Goal: Navigation & Orientation: Find specific page/section

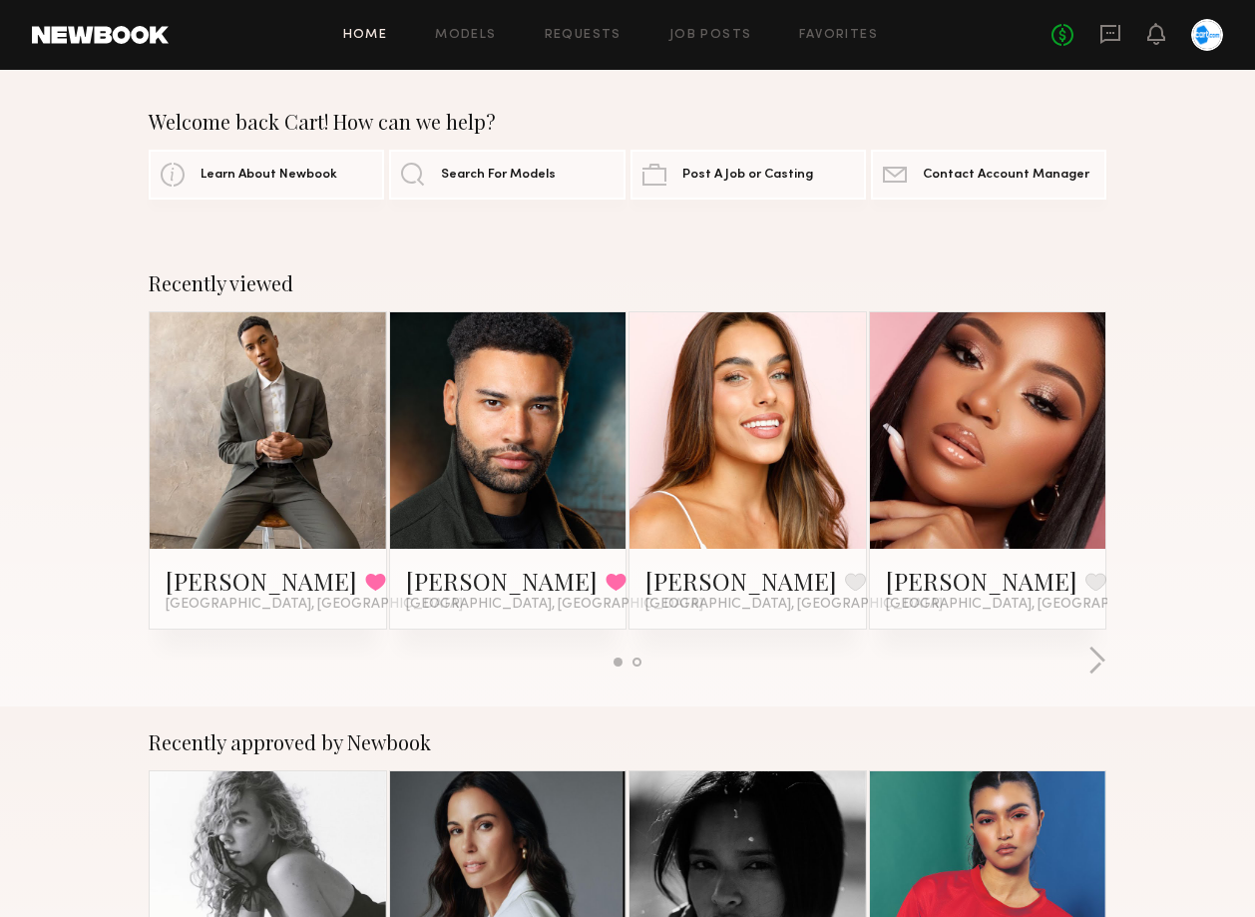
click at [705, 27] on div "Home Models Requests Job Posts Favorites Sign Out No fees up to $5,000" at bounding box center [696, 35] width 1055 height 32
click at [708, 36] on link "Job Posts" at bounding box center [710, 35] width 83 height 13
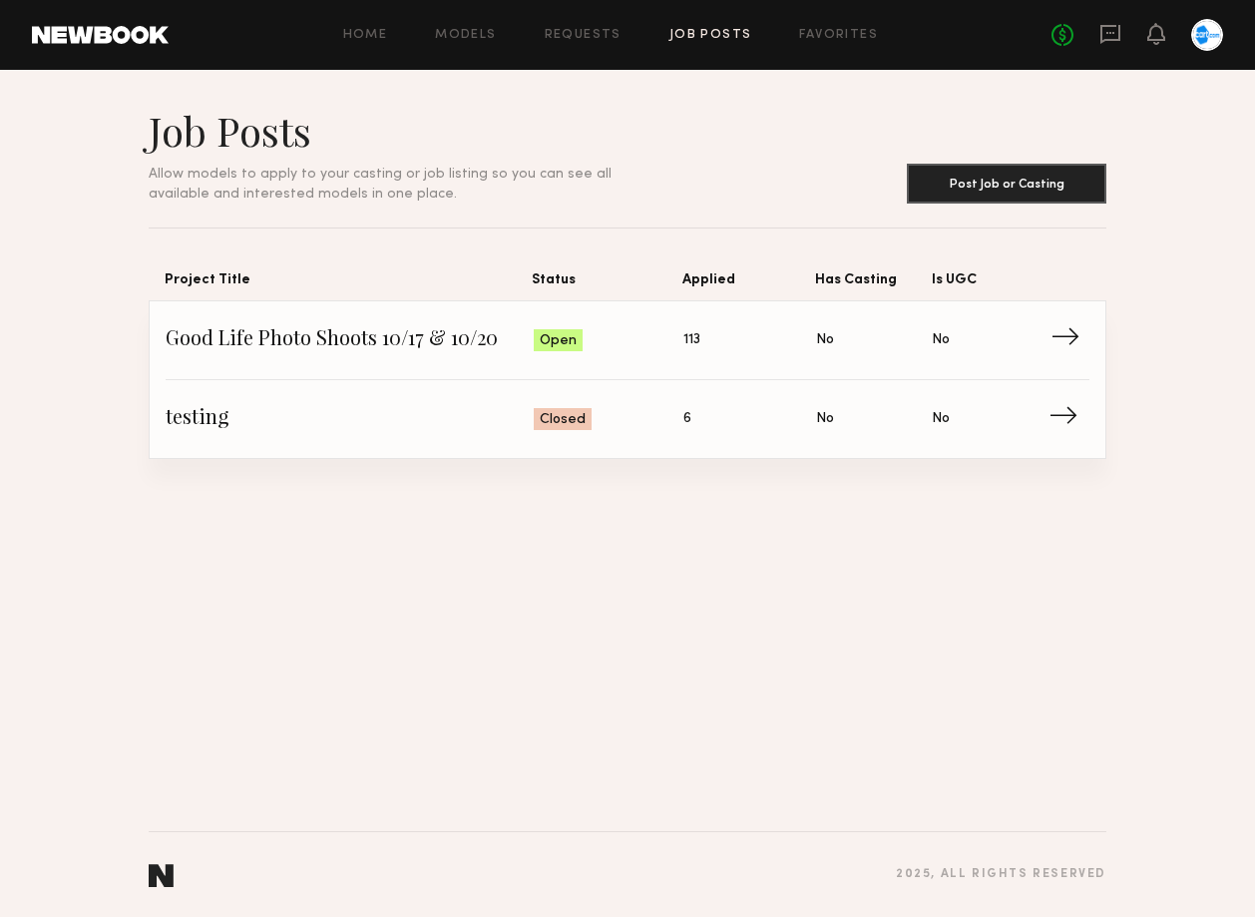
click at [394, 340] on span "Good Life Photo Shoots 10/17 & 10/20" at bounding box center [350, 340] width 368 height 30
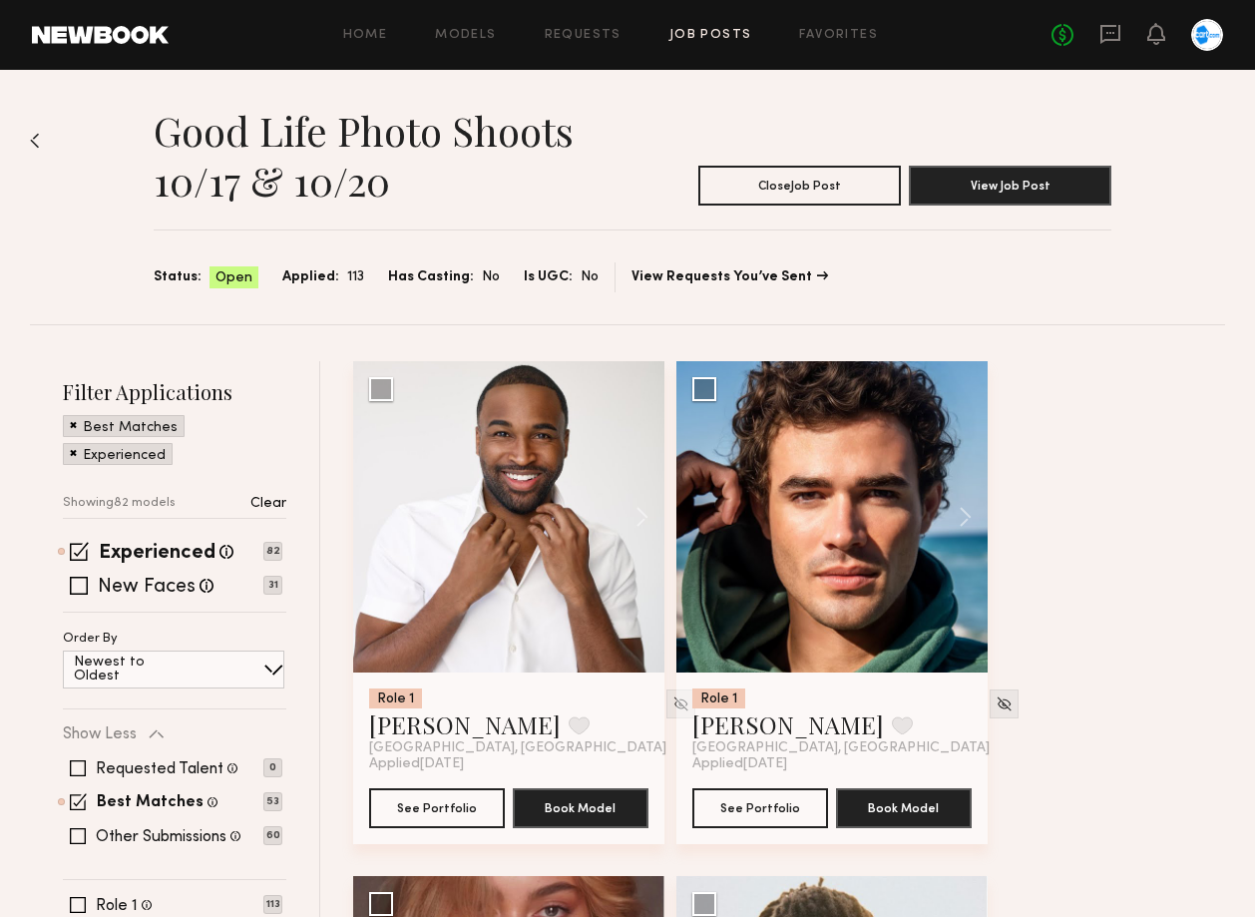
click at [837, 27] on div "Home Models Requests Job Posts Favorites Sign Out No fees up to $5,000" at bounding box center [696, 35] width 1055 height 32
click at [836, 37] on link "Favorites" at bounding box center [838, 35] width 79 height 13
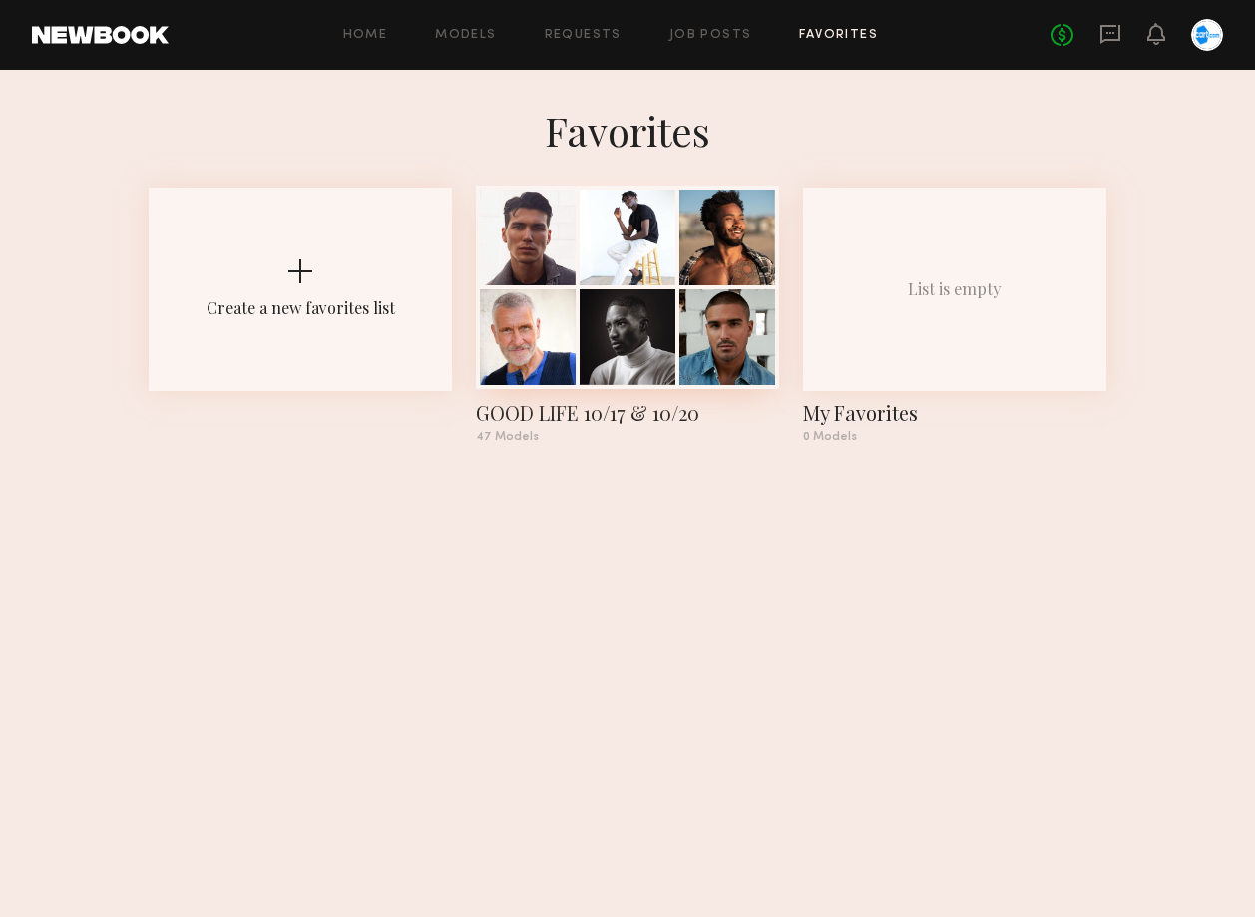
click at [682, 231] on div at bounding box center [727, 238] width 96 height 96
